Goal: Information Seeking & Learning: Understand process/instructions

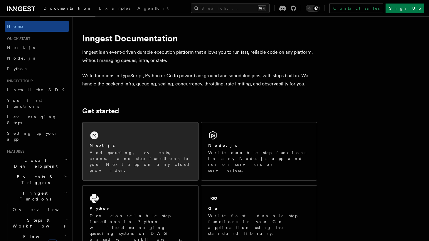
click at [106, 138] on div "Next.js Add queueing, events, crons, and step functions to your Next app on any…" at bounding box center [140, 151] width 116 height 58
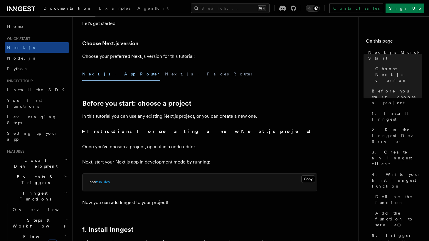
scroll to position [125, 0]
click at [165, 73] on button "Next.js - Pages Router" at bounding box center [209, 73] width 89 height 13
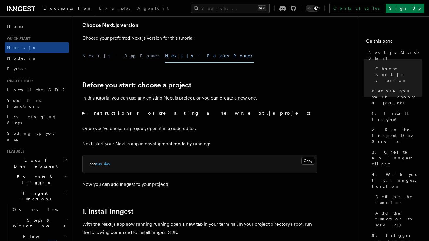
scroll to position [134, 0]
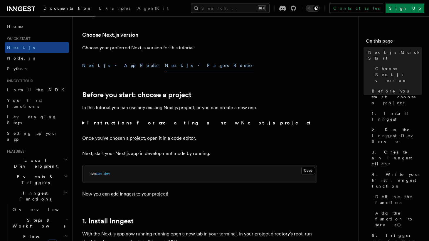
click at [96, 61] on button "Next.js - App Router" at bounding box center [121, 65] width 78 height 13
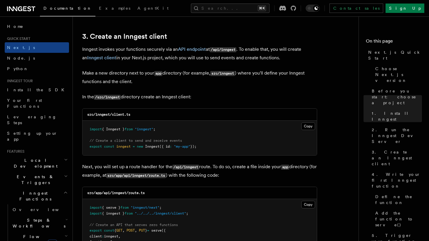
scroll to position [680, 0]
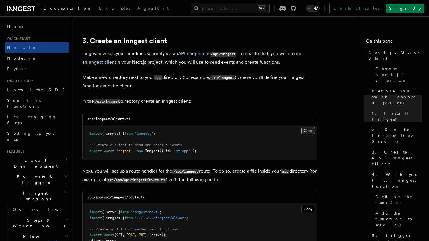
click at [305, 130] on button "Copy Copied" at bounding box center [308, 131] width 14 height 8
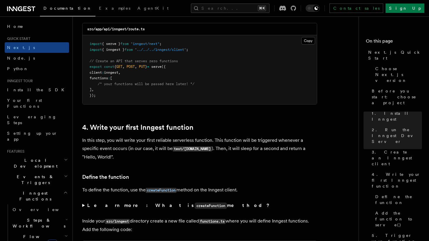
scroll to position [810, 0]
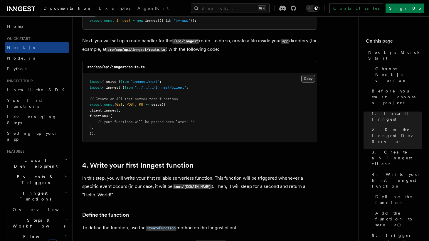
click at [310, 82] on button "Copy Copied" at bounding box center [308, 79] width 14 height 8
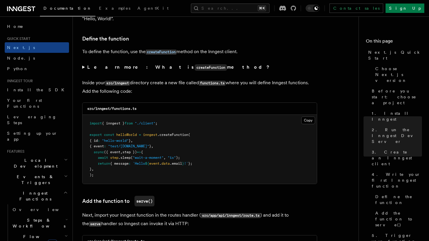
scroll to position [991, 0]
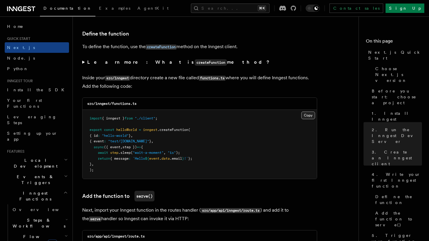
click at [306, 116] on button "Copy Copied" at bounding box center [308, 116] width 14 height 8
